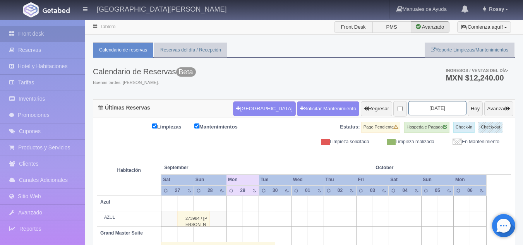
click at [436, 106] on input "[DATE]" at bounding box center [437, 108] width 58 height 14
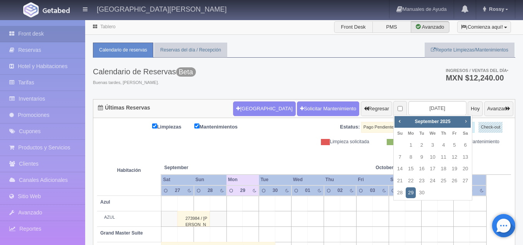
click at [466, 121] on span "Next" at bounding box center [465, 121] width 6 height 6
click at [424, 193] on link "30" at bounding box center [421, 192] width 10 height 11
type input "[DATE]"
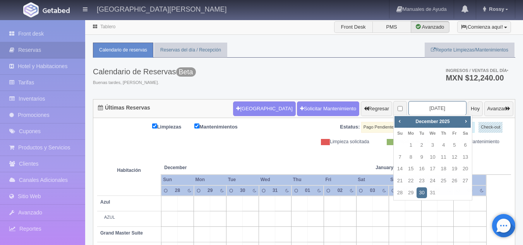
click at [420, 113] on input "[DATE]" at bounding box center [437, 108] width 58 height 14
click at [404, 121] on div "Prev Next December 2025" at bounding box center [432, 122] width 76 height 12
click at [395, 122] on link "Prev" at bounding box center [399, 121] width 9 height 9
click at [403, 155] on link "2" at bounding box center [400, 157] width 10 height 11
type input "2025-11-02"
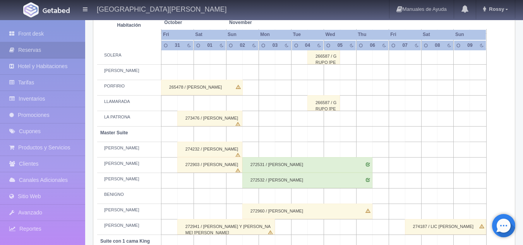
scroll to position [193, 0]
